Goal: Task Accomplishment & Management: Use online tool/utility

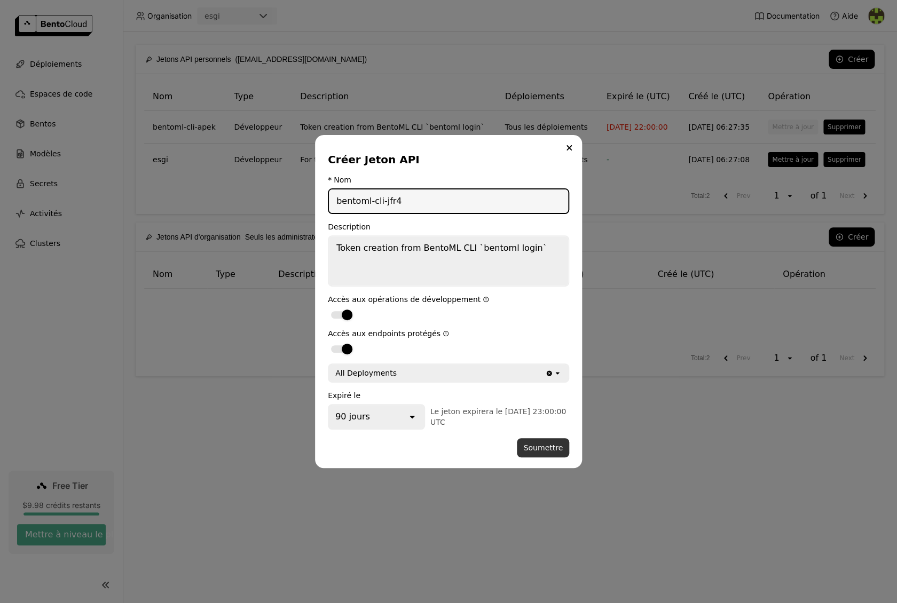
click at [554, 450] on button "Soumettre" at bounding box center [543, 447] width 52 height 19
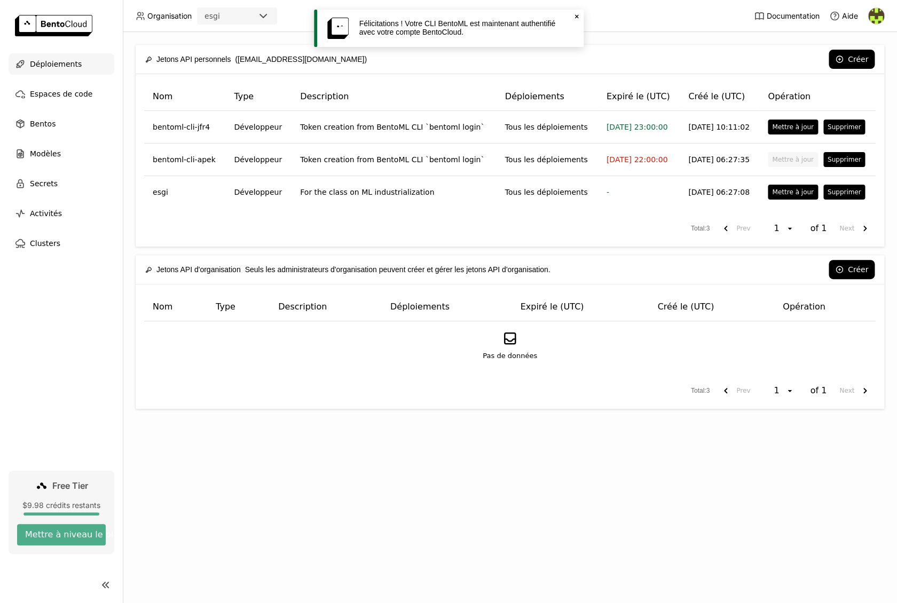
click at [56, 59] on span "Déploiements" at bounding box center [56, 64] width 52 height 13
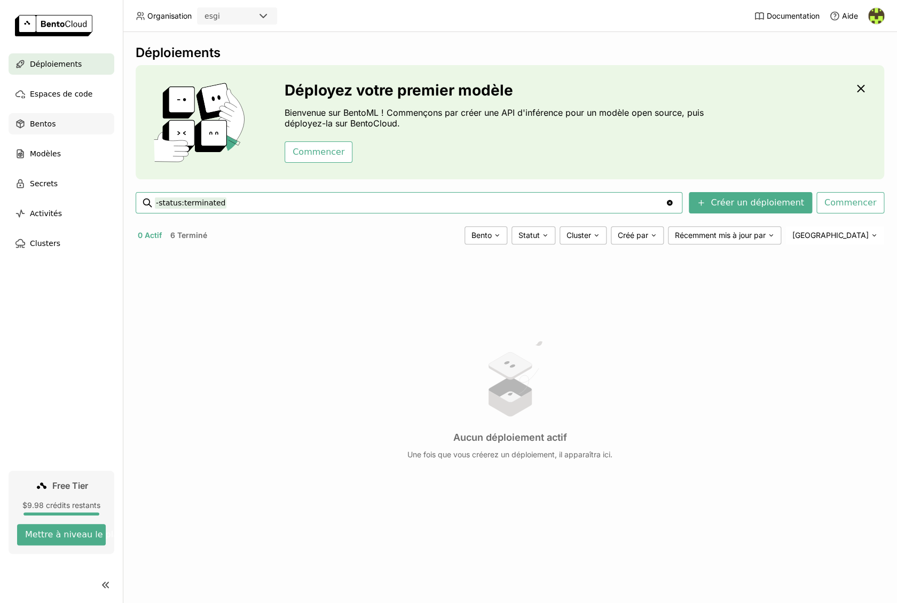
click at [45, 124] on span "Bentos" at bounding box center [43, 123] width 26 height 13
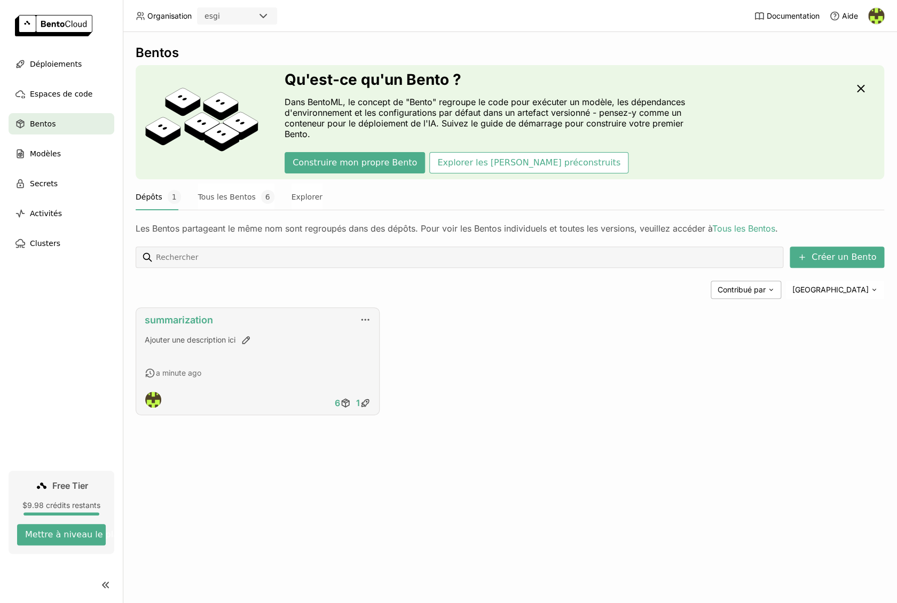
click at [209, 320] on link "summarization" at bounding box center [179, 319] width 68 height 11
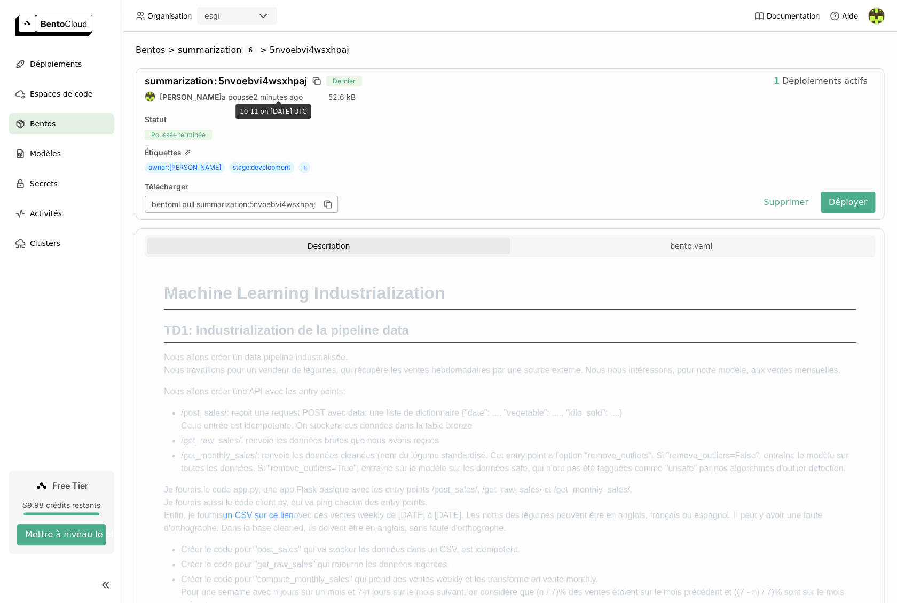
click at [261, 96] on span "2 minutes ago" at bounding box center [278, 96] width 50 height 9
click at [261, 97] on span "2 minutes ago" at bounding box center [278, 96] width 50 height 9
click at [600, 121] on div "Statut" at bounding box center [510, 120] width 730 height 10
click at [860, 201] on button "Déployer" at bounding box center [847, 202] width 54 height 21
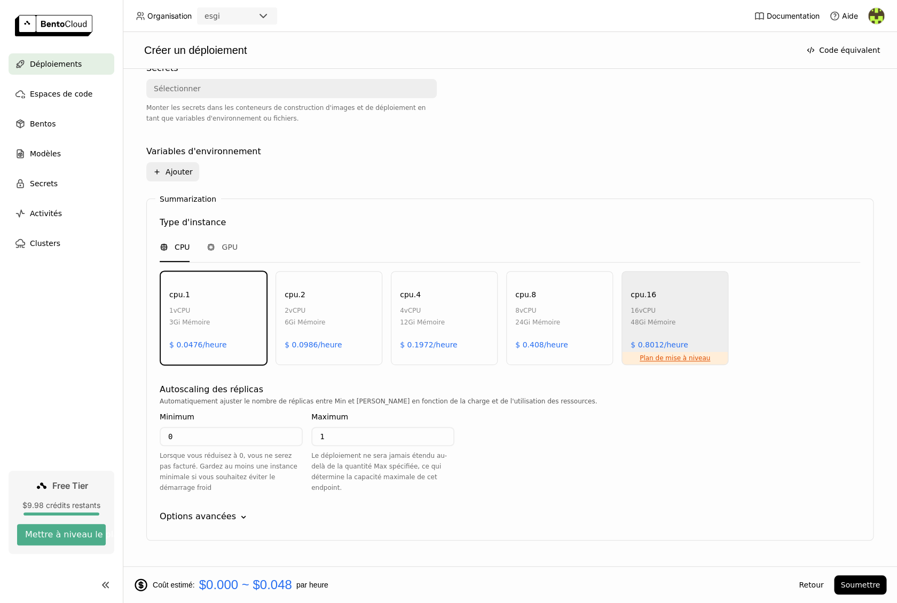
scroll to position [365, 0]
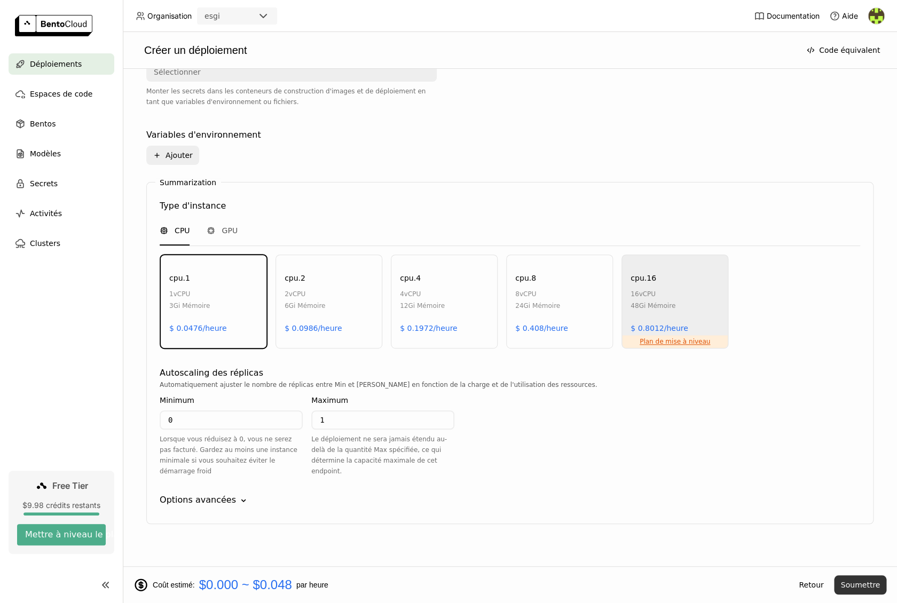
click at [874, 584] on button "Soumettre" at bounding box center [860, 584] width 52 height 19
click at [545, 33] on link "Rapport" at bounding box center [551, 32] width 34 height 12
